Goal: Navigation & Orientation: Find specific page/section

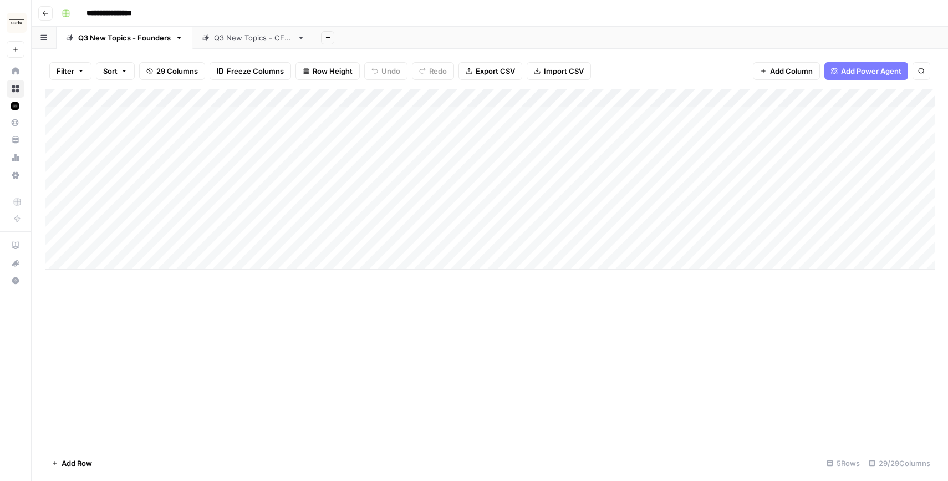
click at [243, 37] on div "Q3 New Topics - CFOs" at bounding box center [253, 37] width 79 height 11
click at [158, 40] on div "Q3 New Topics - Founders" at bounding box center [124, 37] width 93 height 11
click at [247, 43] on link "Q3 New Topics - CFOs" at bounding box center [253, 38] width 122 height 22
click at [84, 42] on div "Q3 New Topics - Founders" at bounding box center [124, 37] width 93 height 11
